Goal: Task Accomplishment & Management: Manage account settings

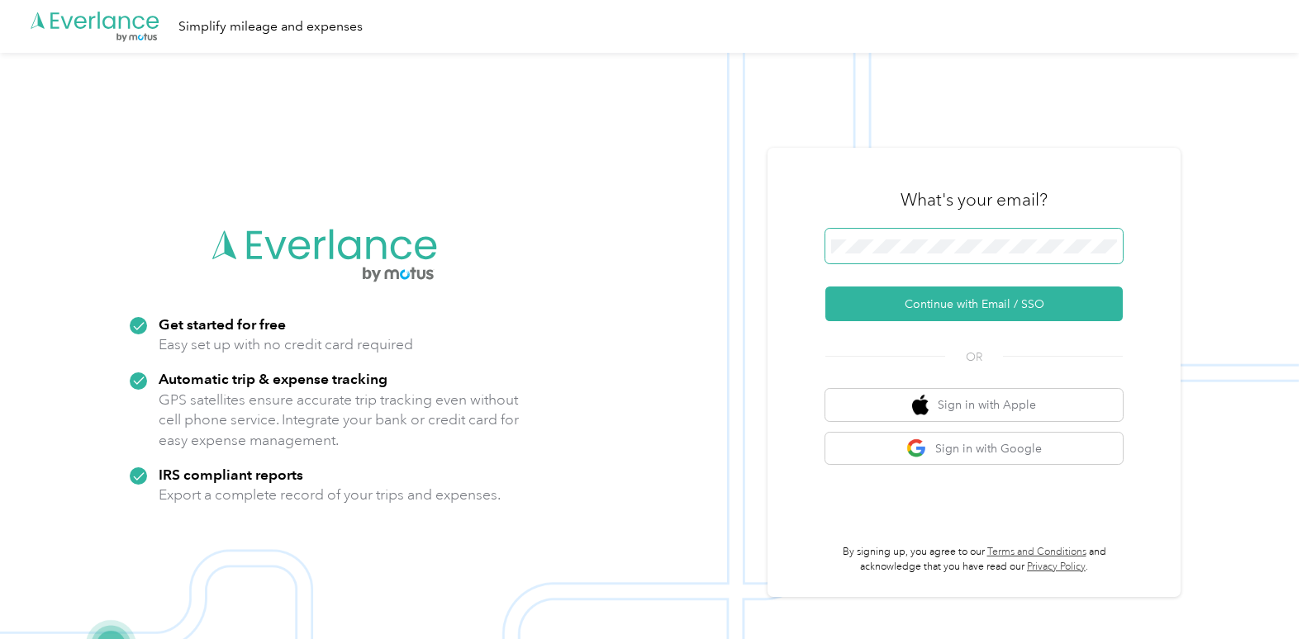
click at [908, 254] on span at bounding box center [973, 246] width 297 height 35
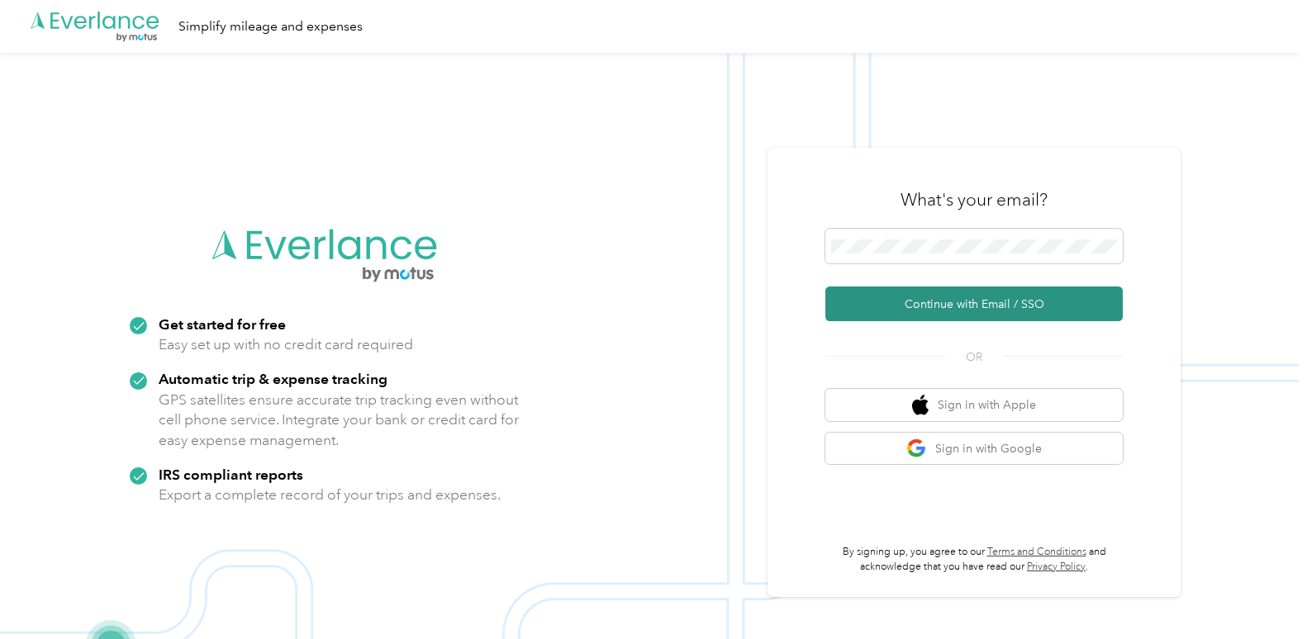
click at [928, 309] on button "Continue with Email / SSO" at bounding box center [973, 304] width 297 height 35
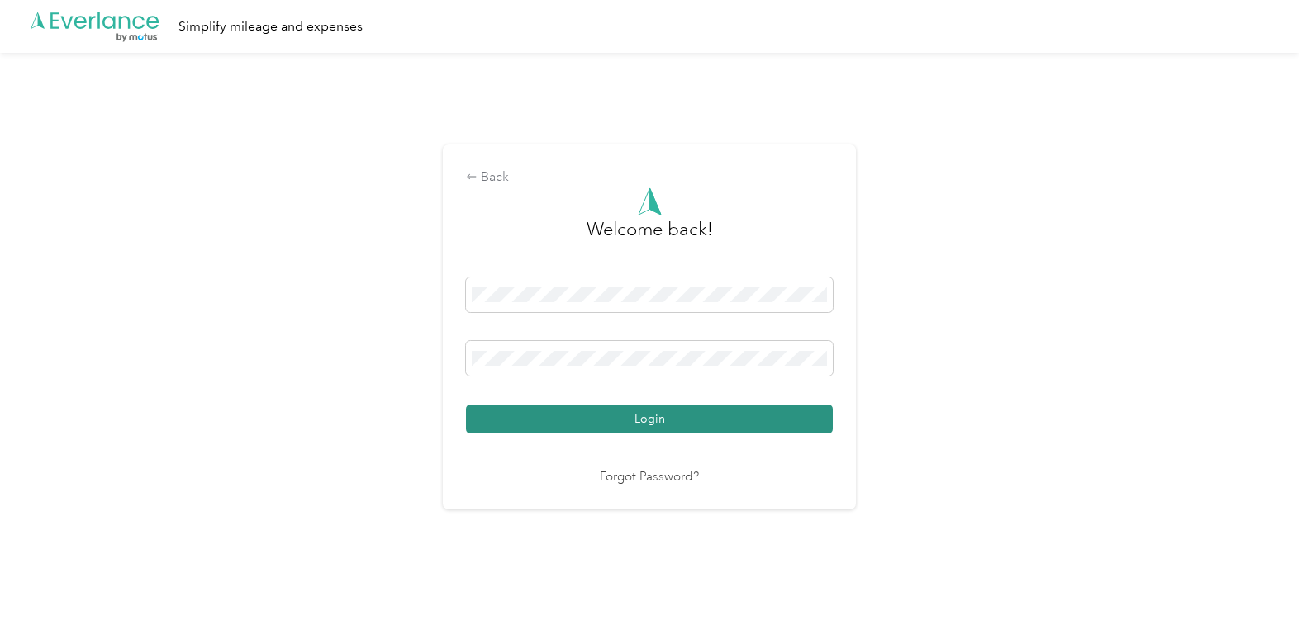
click at [779, 418] on button "Login" at bounding box center [649, 419] width 367 height 29
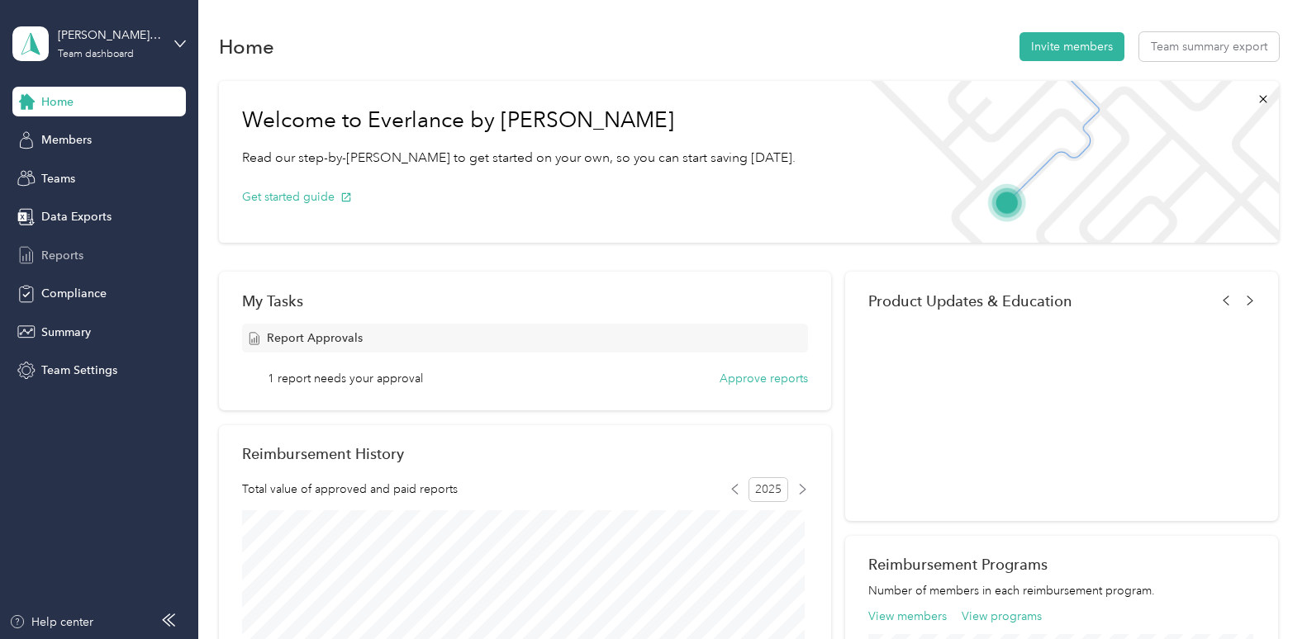
click at [54, 258] on span "Reports" at bounding box center [62, 255] width 42 height 17
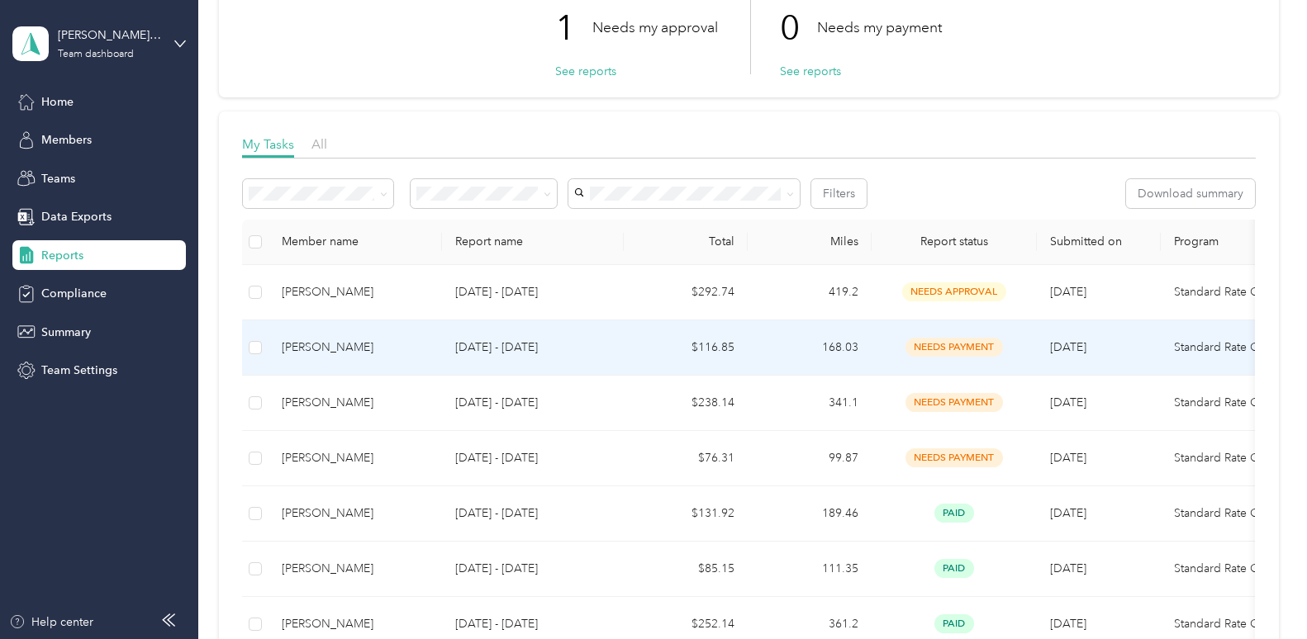
scroll to position [136, 0]
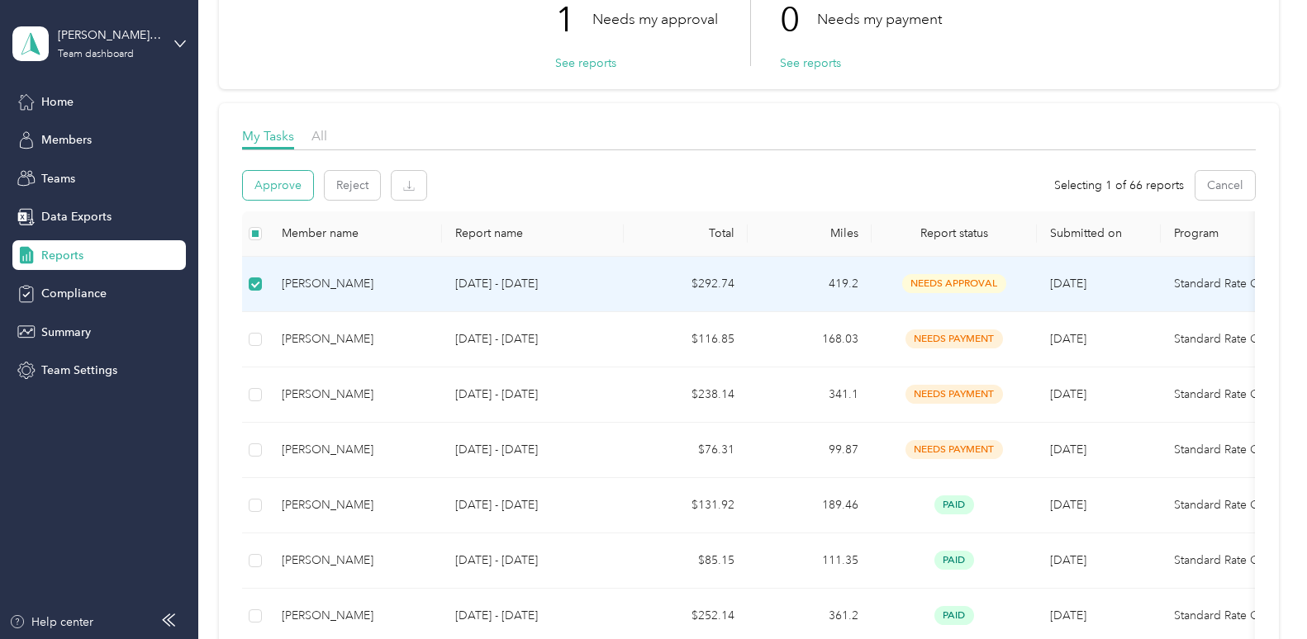
click at [292, 176] on button "Approve" at bounding box center [278, 185] width 70 height 29
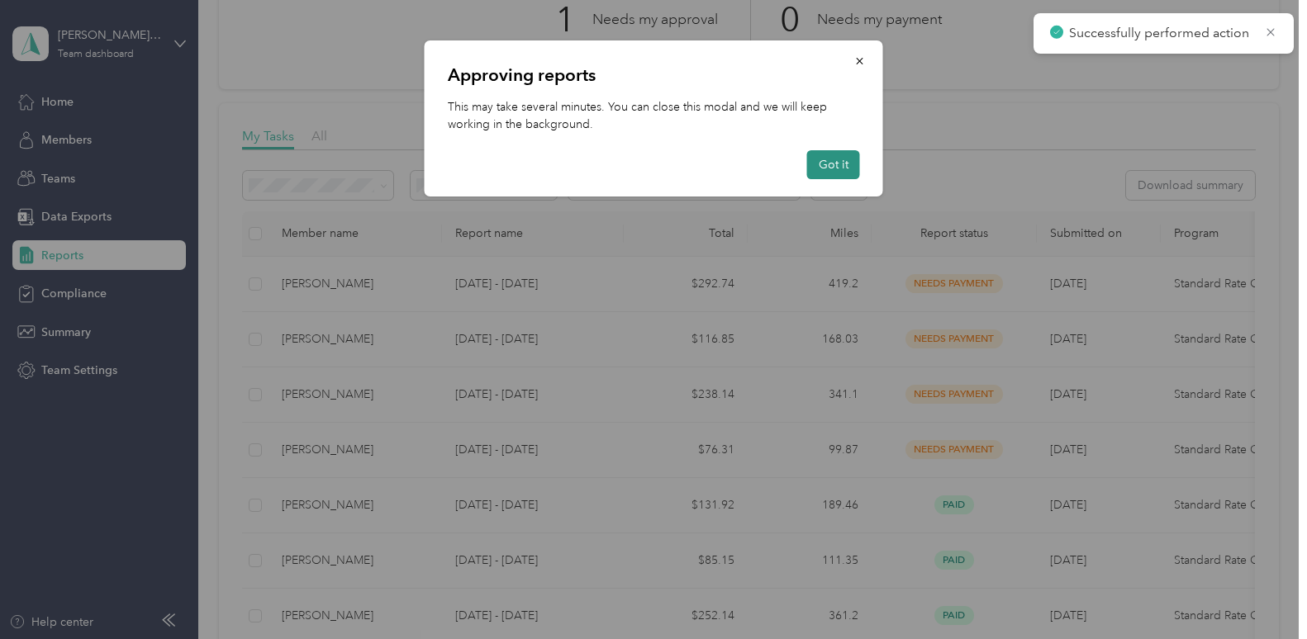
click at [851, 176] on button "Got it" at bounding box center [833, 164] width 53 height 29
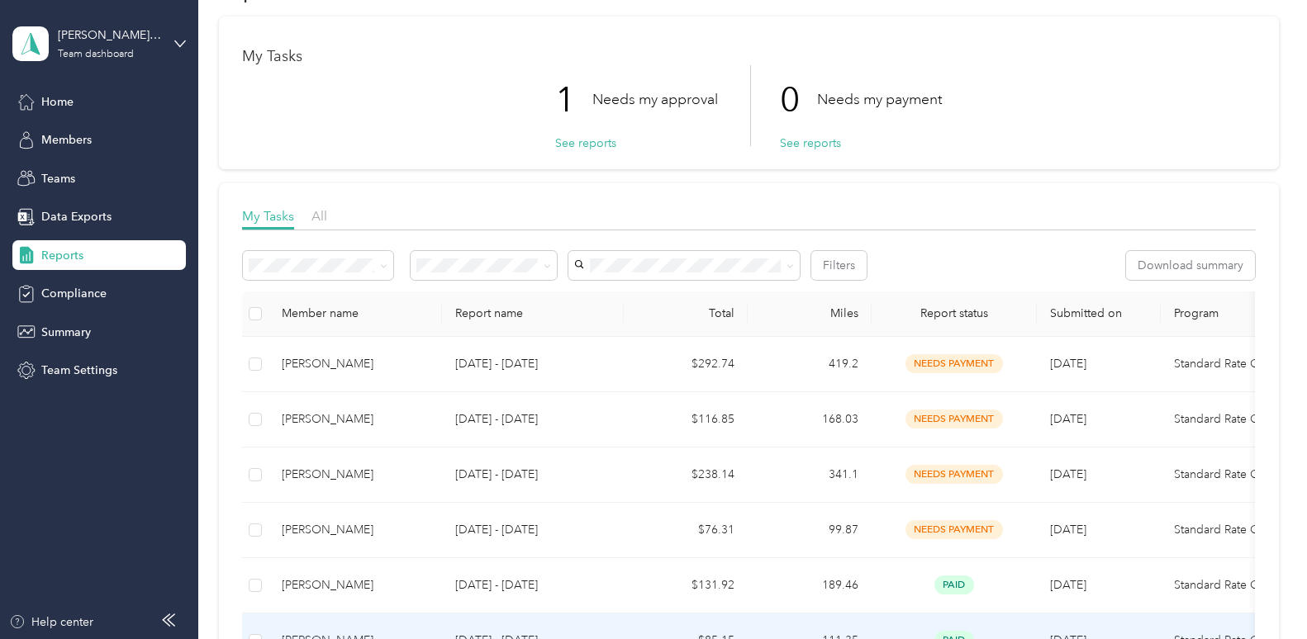
scroll to position [0, 0]
